Goal: Task Accomplishment & Management: Manage account settings

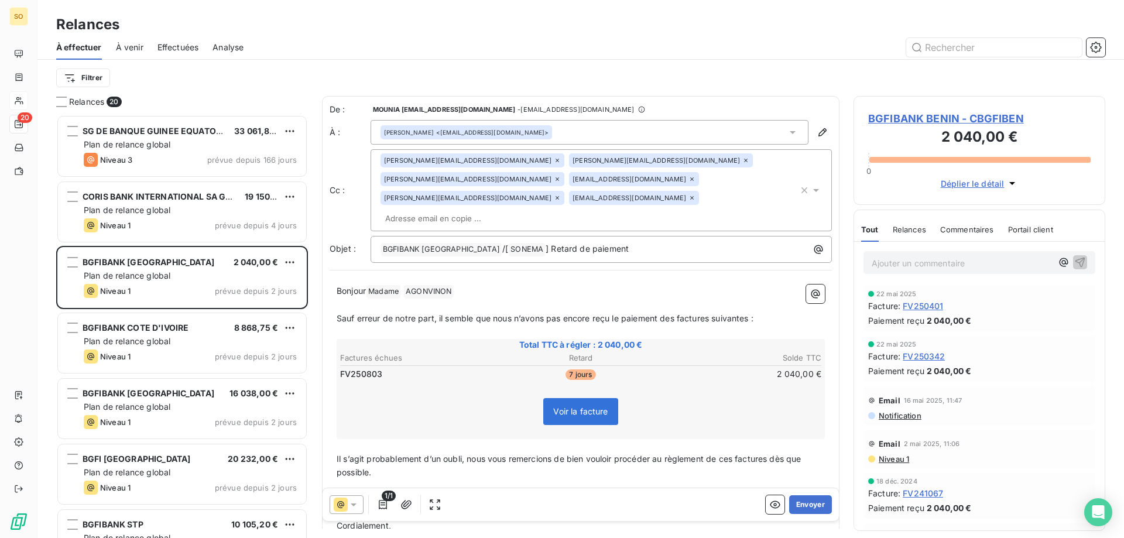
scroll to position [415, 243]
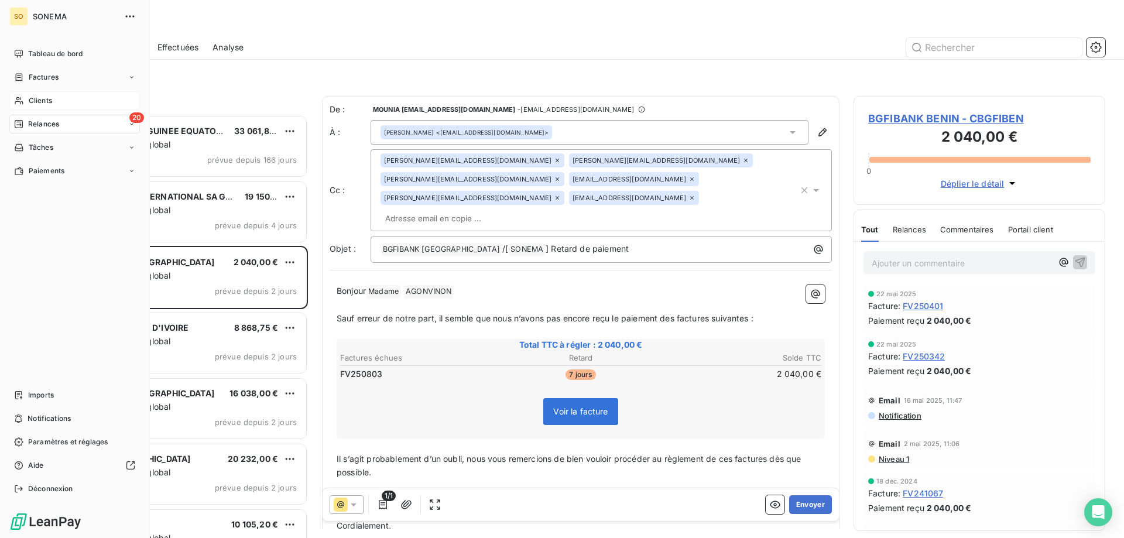
click at [27, 102] on div "Clients" at bounding box center [74, 100] width 131 height 19
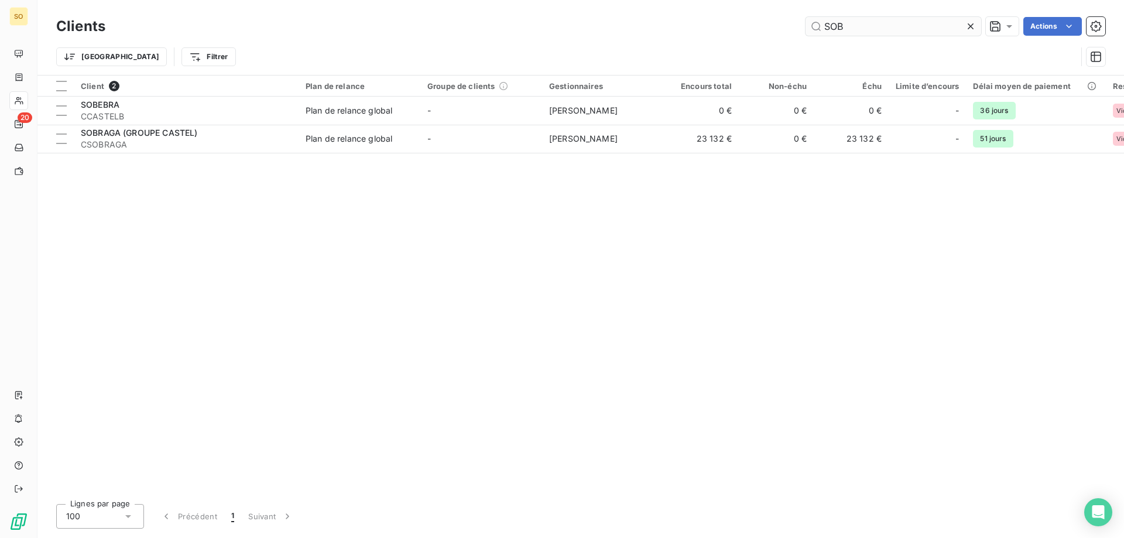
drag, startPoint x: 849, startPoint y: 23, endPoint x: 820, endPoint y: 25, distance: 29.3
click at [820, 25] on input "SOB" at bounding box center [894, 26] width 176 height 19
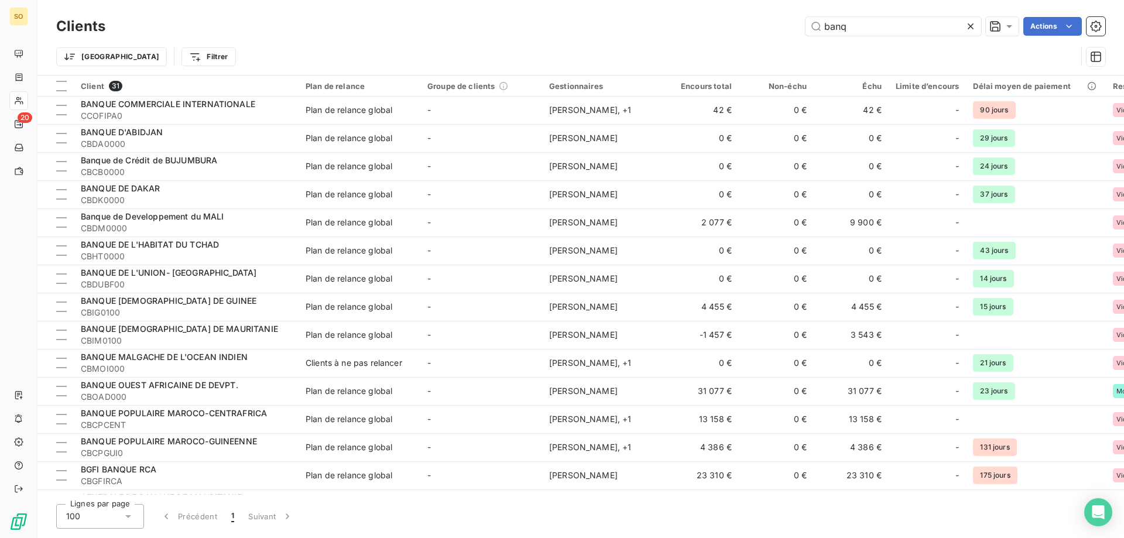
scroll to position [234, 0]
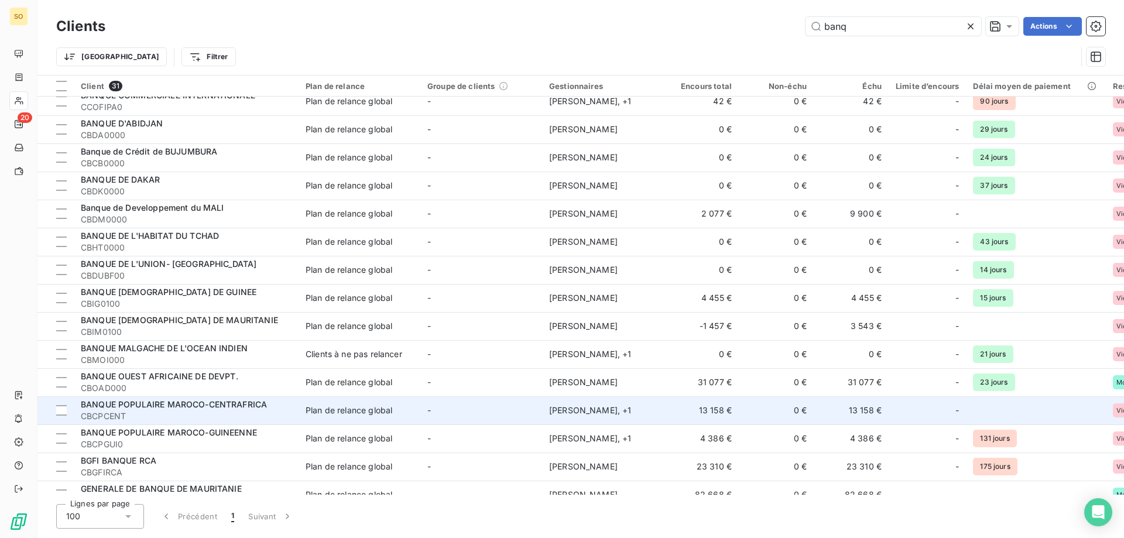
type input "banq"
click at [244, 407] on span "BANQUE POPULAIRE MAROCO-CENTRAFRICA" at bounding box center [174, 404] width 186 height 10
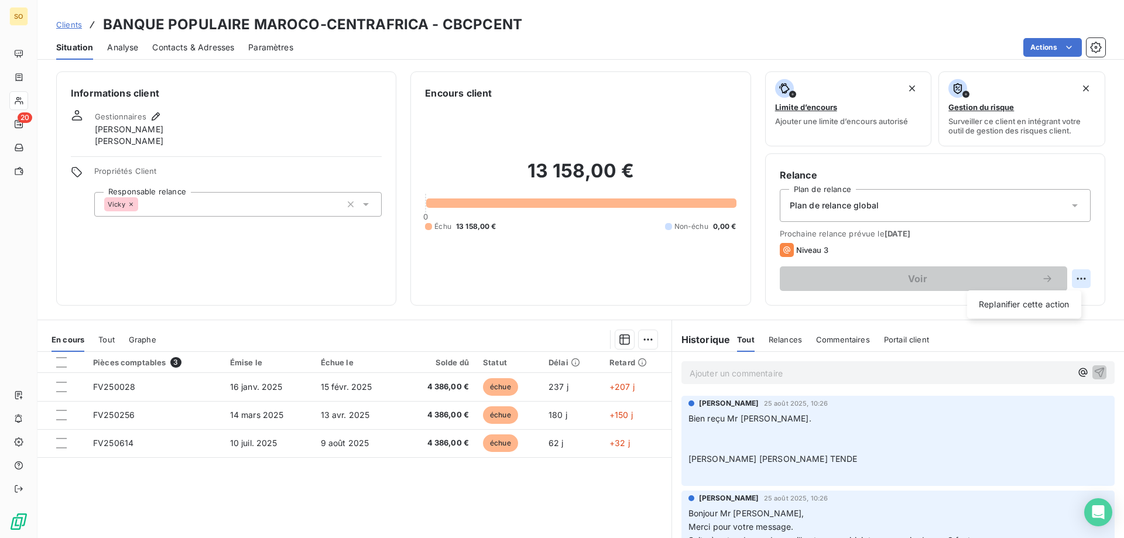
click at [1072, 278] on html "SO 20 Clients BANQUE POPULAIRE MAROCO-CENTRAFRICA - CBCPCENT Situation Analyse …" at bounding box center [562, 269] width 1124 height 538
click at [1039, 302] on div "Replanifier cette action" at bounding box center [1024, 304] width 105 height 19
select select "8"
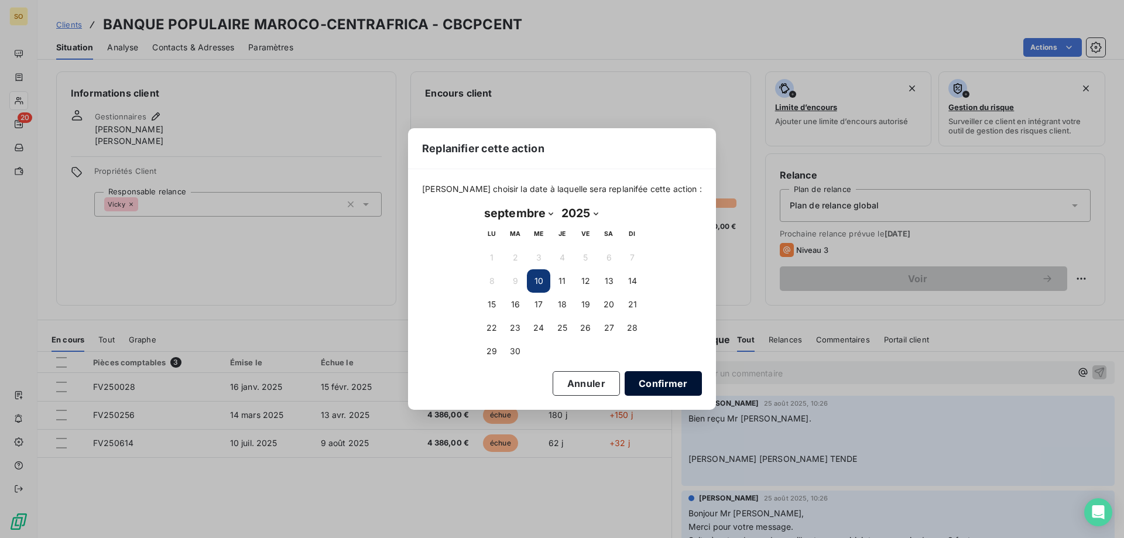
click at [654, 382] on button "Confirmer" at bounding box center [663, 383] width 77 height 25
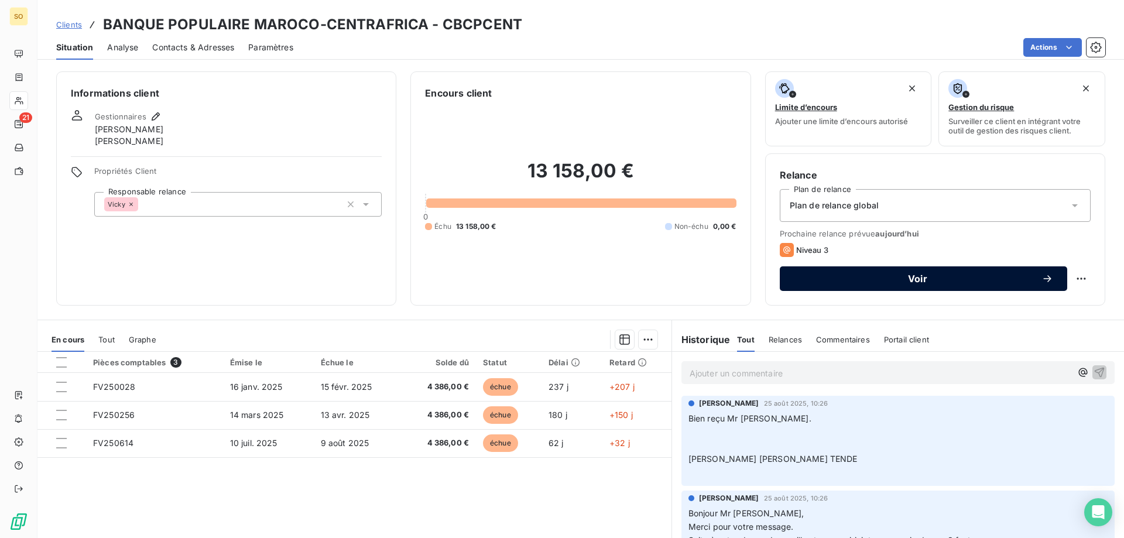
click at [925, 278] on span "Voir" at bounding box center [918, 278] width 248 height 9
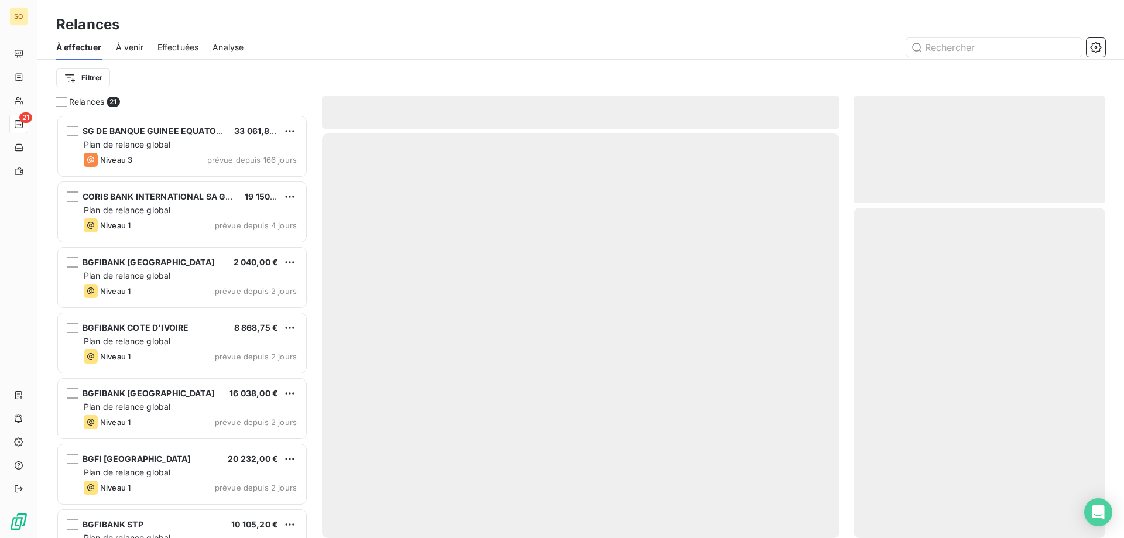
scroll to position [415, 243]
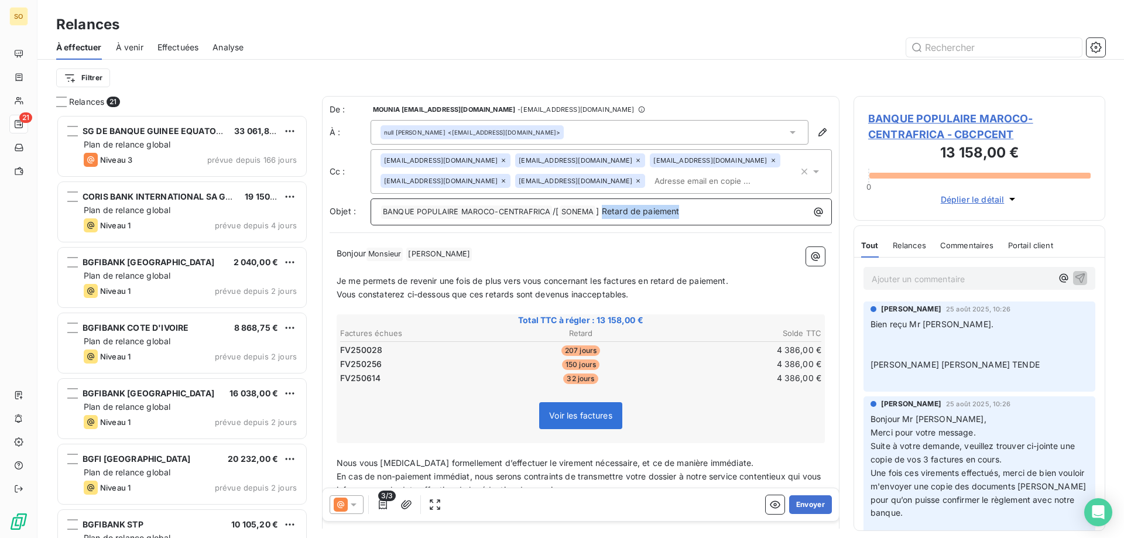
drag, startPoint x: 603, startPoint y: 209, endPoint x: 689, endPoint y: 207, distance: 86.7
click at [689, 207] on p "﻿ BANQUE POPULAIRE MAROCO-CENTRAFRICA ﻿ /[ SONEMA ﻿ ] Retard de paiement" at bounding box center [604, 212] width 447 height 14
click at [802, 508] on button "Envoyer" at bounding box center [810, 504] width 43 height 19
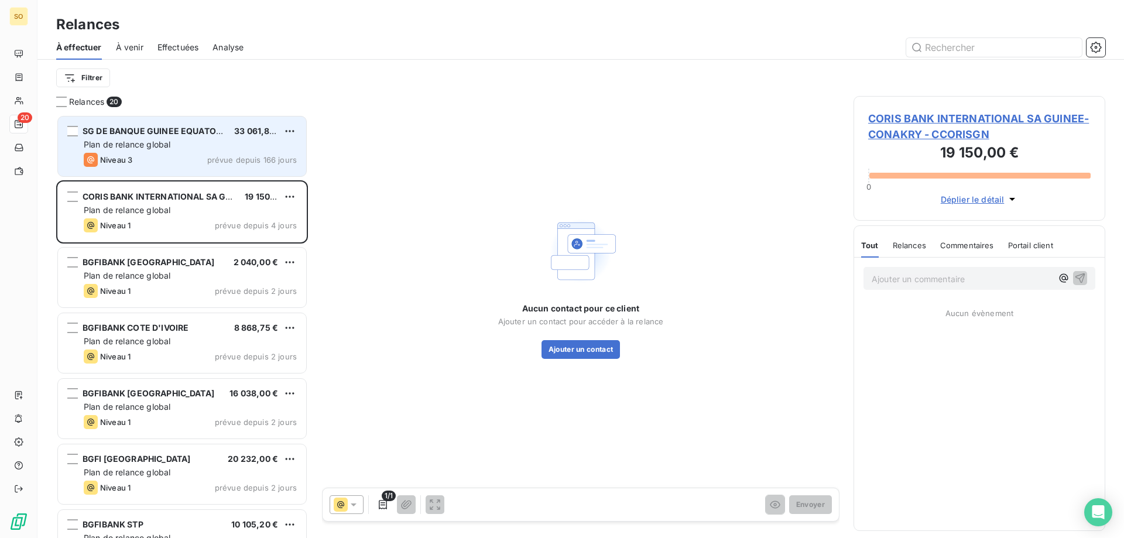
click at [159, 153] on div "Niveau 3 prévue depuis 166 jours" at bounding box center [190, 160] width 213 height 14
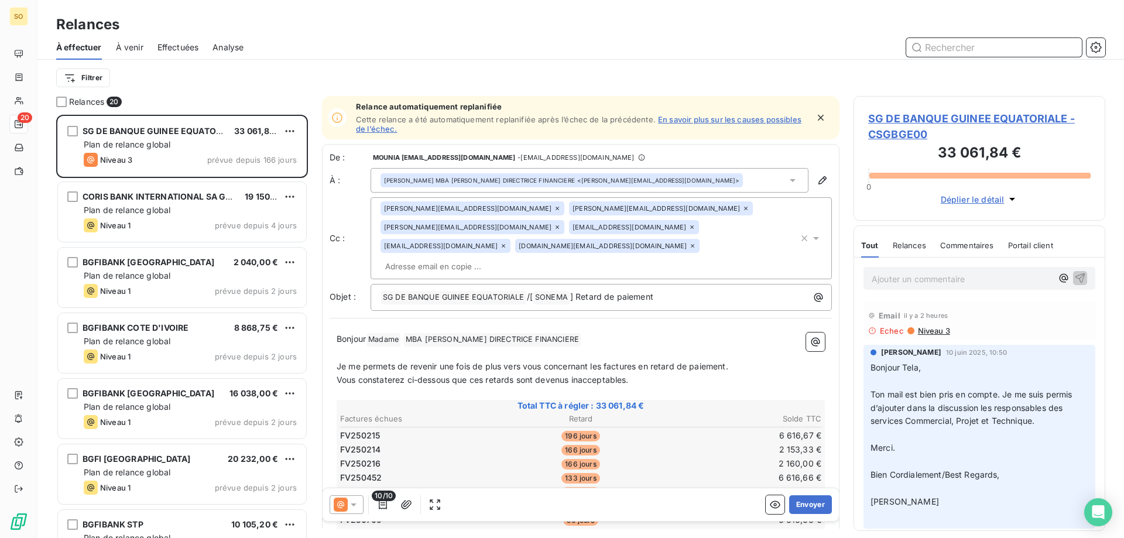
scroll to position [9, 9]
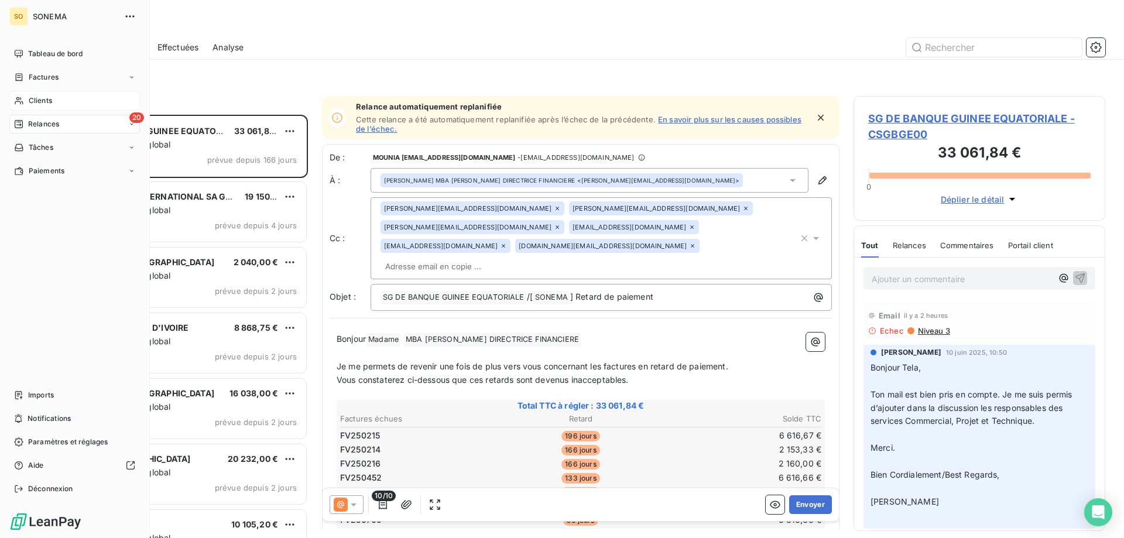
click at [45, 100] on span "Clients" at bounding box center [40, 100] width 23 height 11
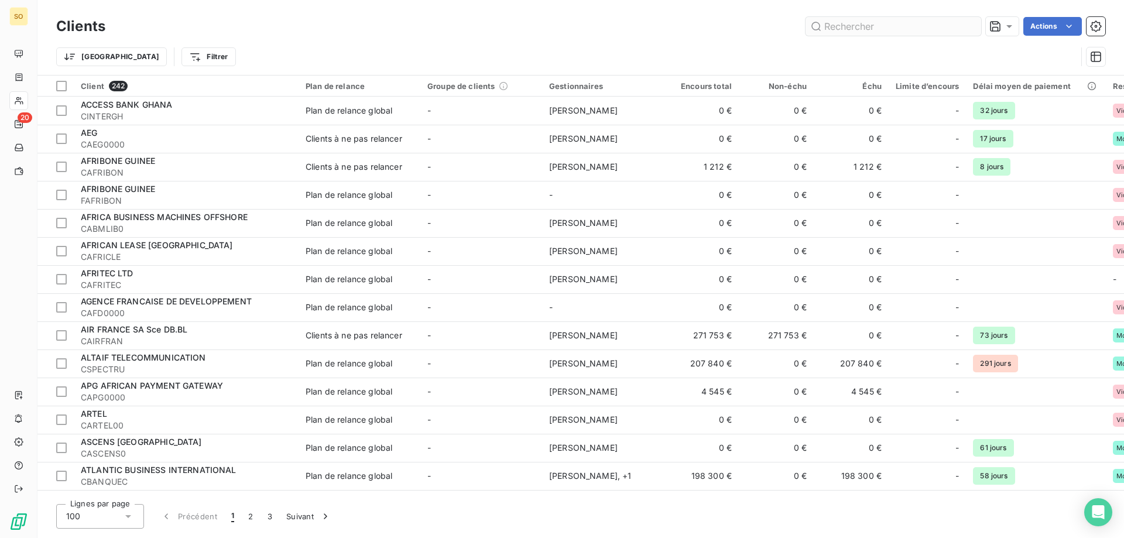
click at [828, 23] on input "text" at bounding box center [894, 26] width 176 height 19
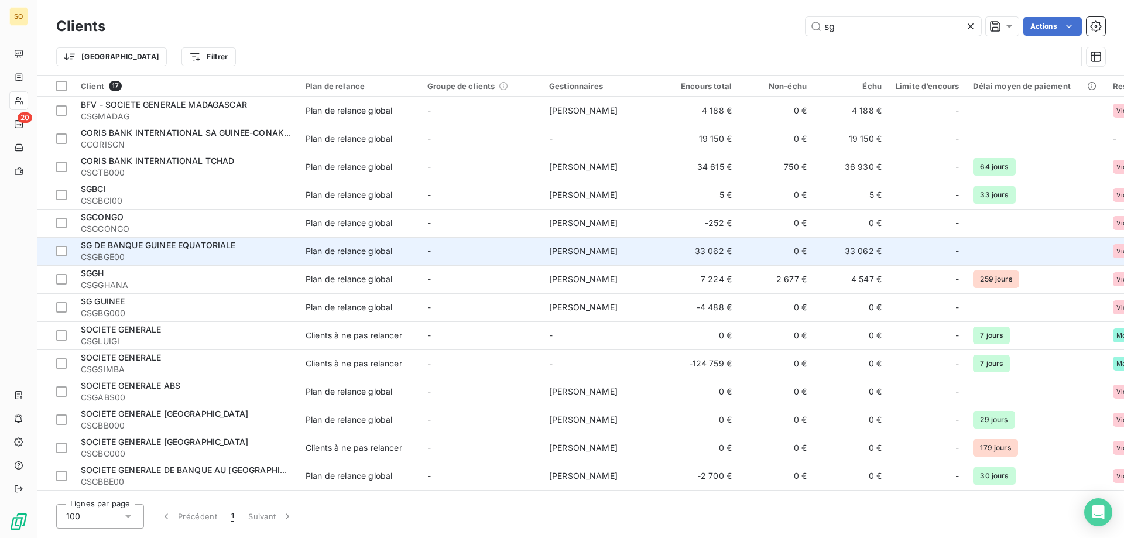
type input "sg"
click at [188, 256] on span "CSGBGE00" at bounding box center [186, 257] width 211 height 12
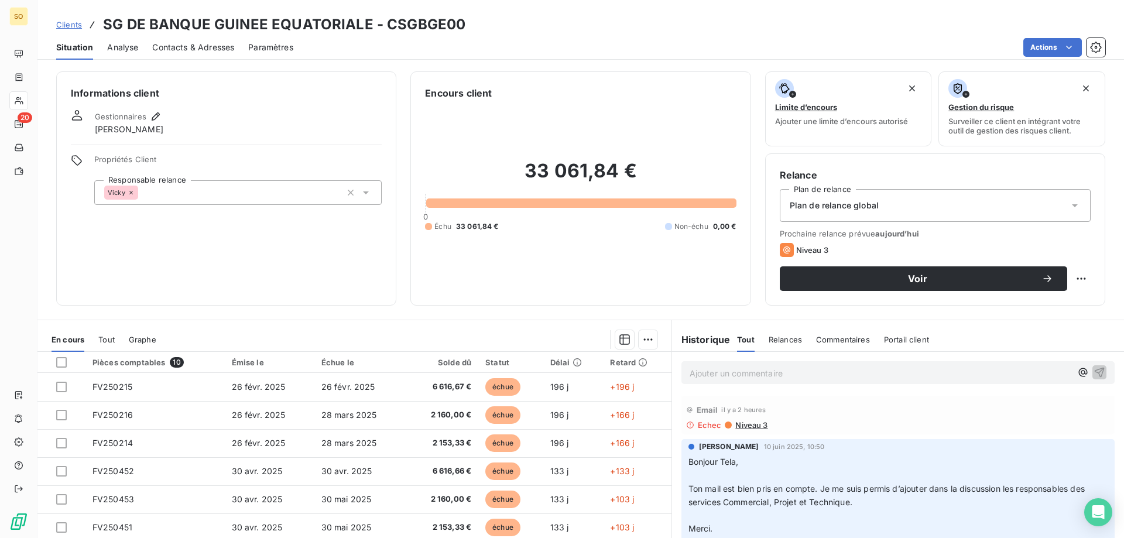
click at [200, 47] on span "Contacts & Adresses" at bounding box center [193, 48] width 82 height 12
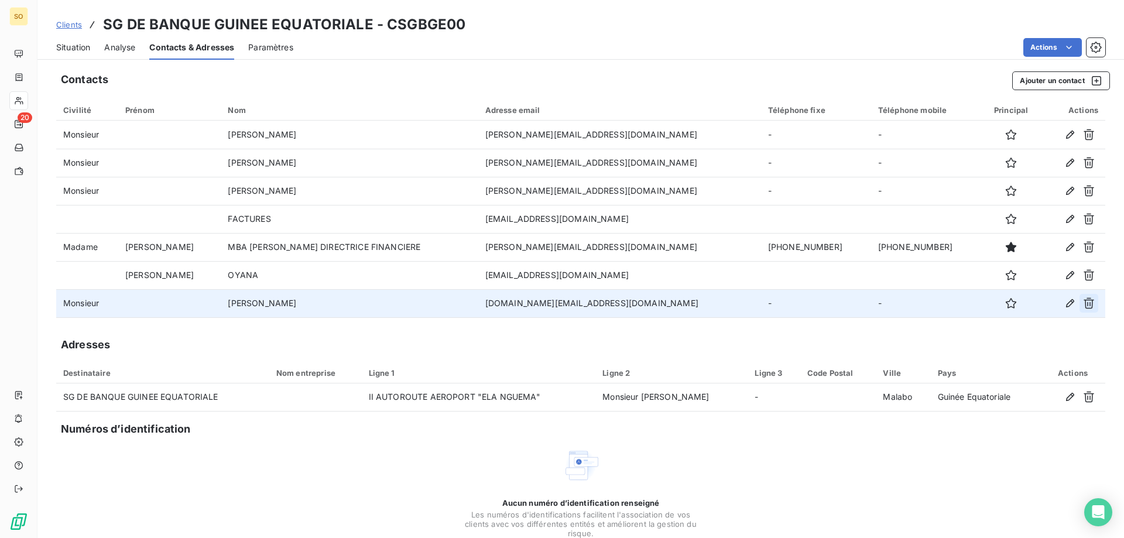
click at [1083, 305] on icon "button" at bounding box center [1089, 303] width 12 height 12
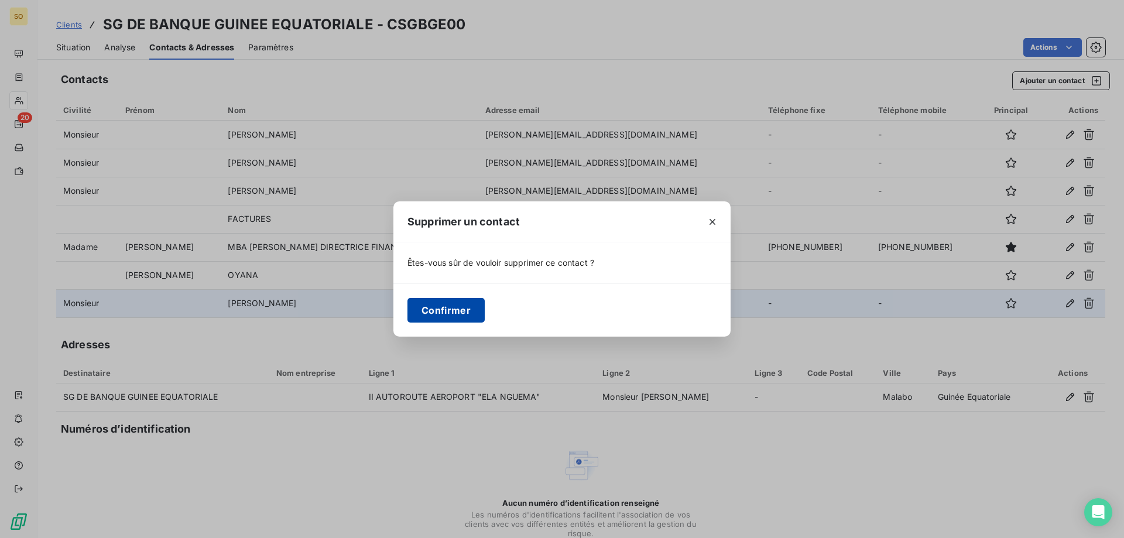
click at [457, 306] on button "Confirmer" at bounding box center [446, 310] width 77 height 25
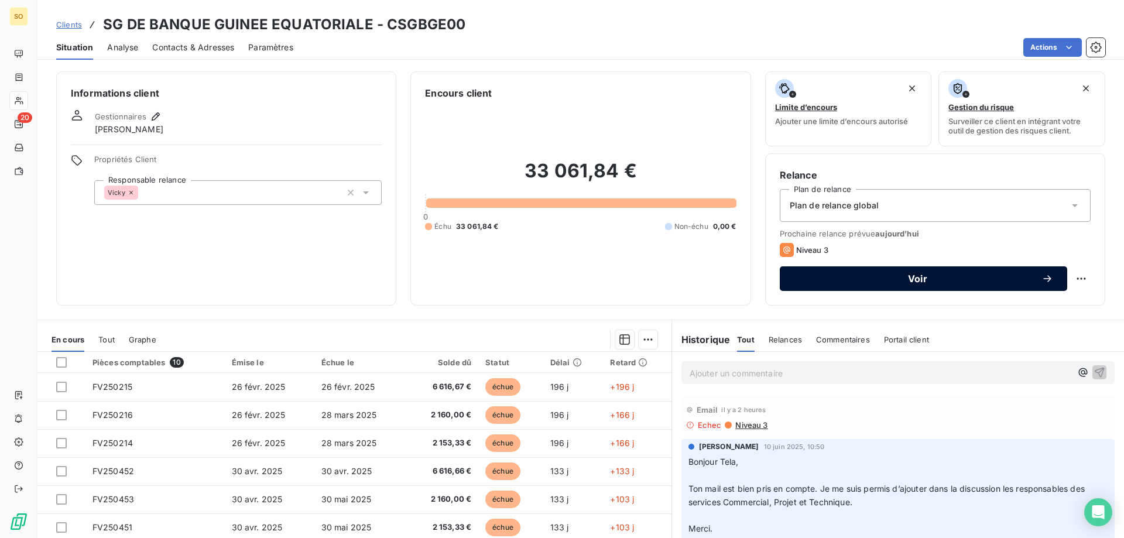
click at [906, 281] on span "Voir" at bounding box center [918, 278] width 248 height 9
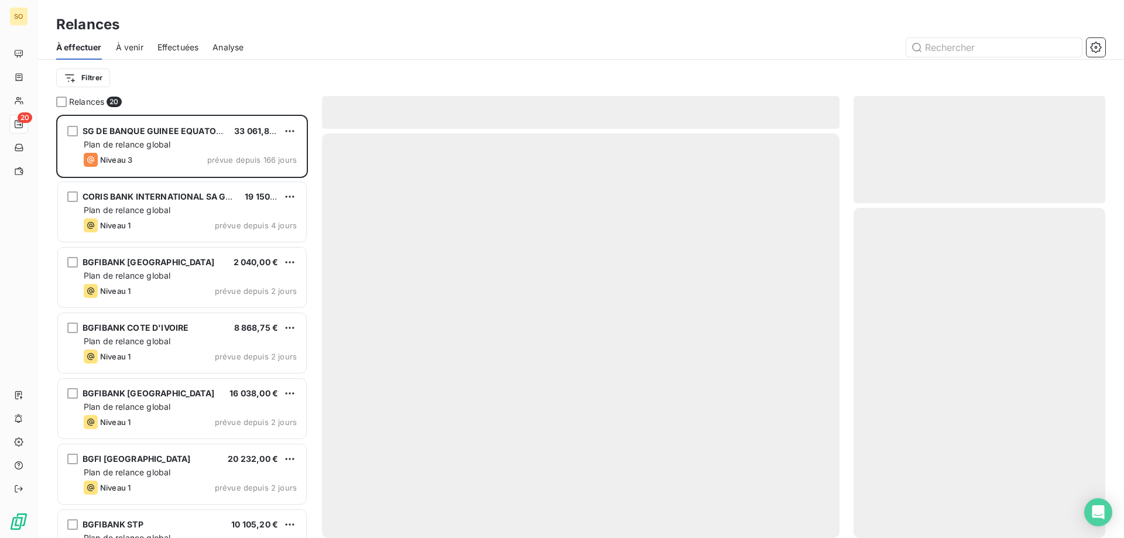
scroll to position [415, 243]
